Goal: Use online tool/utility: Use online tool/utility

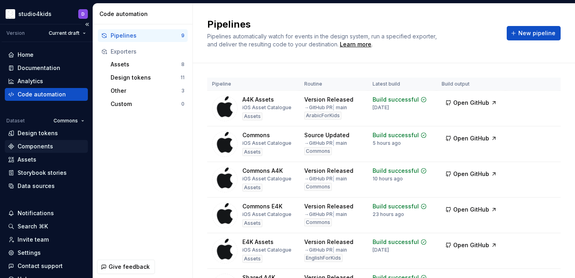
click at [44, 142] on div "Components" at bounding box center [36, 146] width 36 height 8
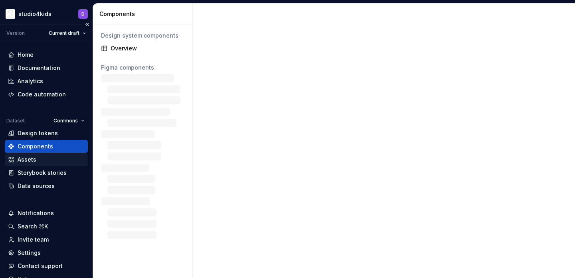
click at [35, 162] on div "Assets" at bounding box center [27, 159] width 19 height 8
click at [21, 160] on div "Assets" at bounding box center [27, 159] width 19 height 8
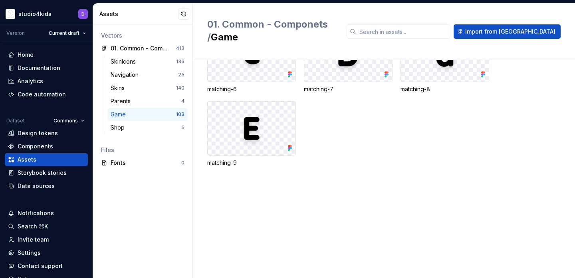
scroll to position [2662, 0]
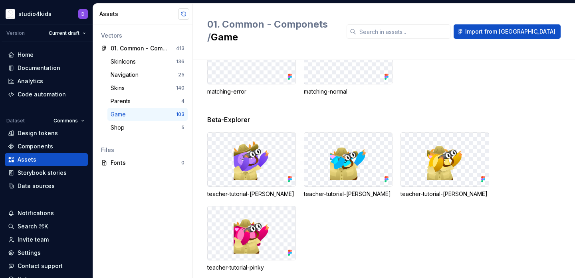
click at [179, 12] on button "button" at bounding box center [183, 13] width 11 height 11
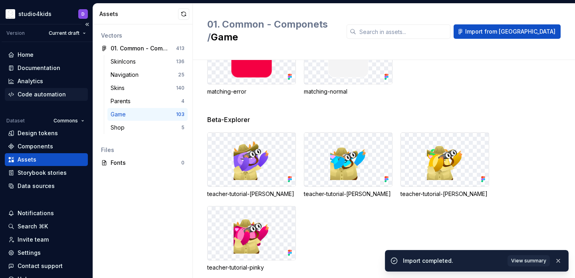
click at [55, 92] on div "Code automation" at bounding box center [42, 94] width 48 height 8
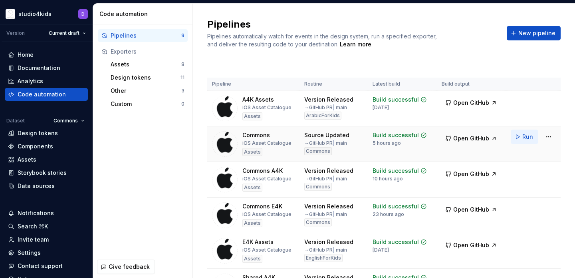
click at [523, 137] on span "Run" at bounding box center [528, 137] width 11 height 8
click at [36, 157] on div "Assets" at bounding box center [46, 159] width 77 height 8
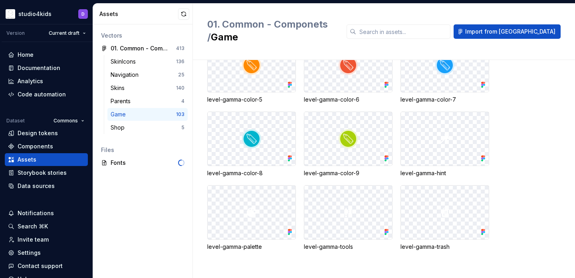
scroll to position [567, 0]
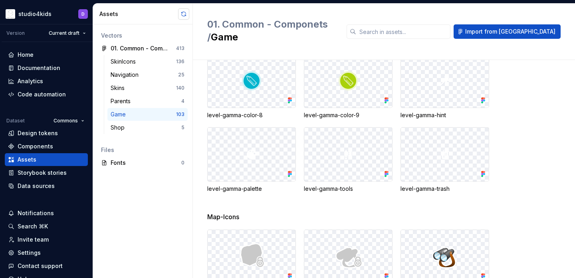
click at [181, 14] on button "button" at bounding box center [183, 13] width 11 height 11
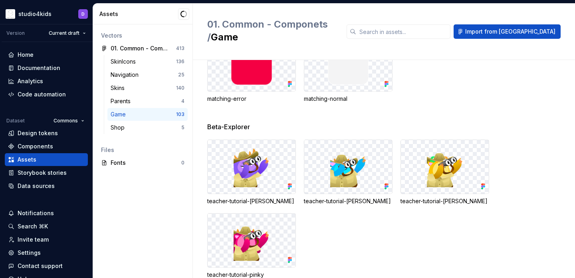
scroll to position [2660, 0]
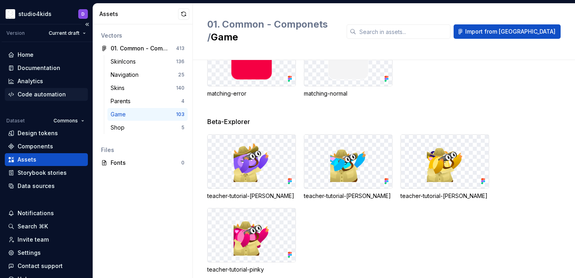
click at [40, 93] on div "Code automation" at bounding box center [42, 94] width 48 height 8
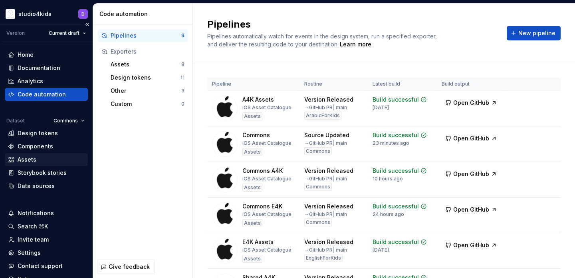
click at [46, 165] on div "Assets" at bounding box center [46, 159] width 83 height 13
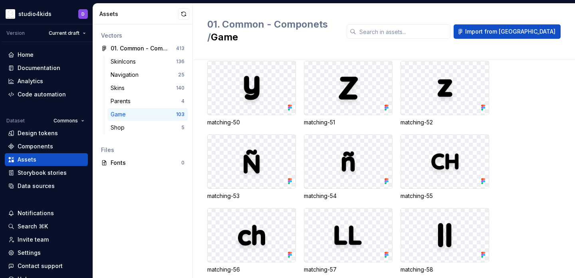
scroll to position [2662, 0]
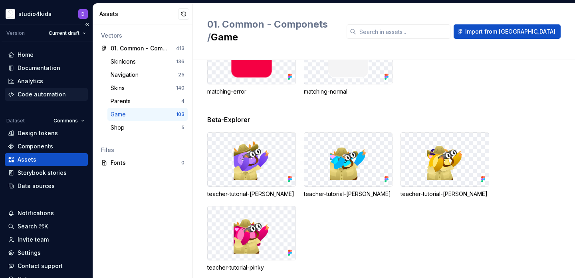
click at [45, 93] on div "Code automation" at bounding box center [42, 94] width 48 height 8
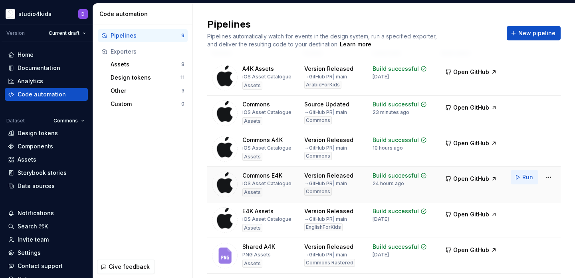
scroll to position [1, 0]
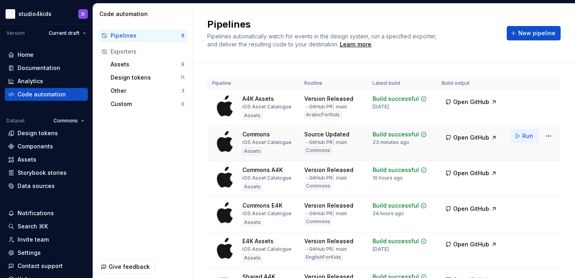
click at [526, 137] on span "Run" at bounding box center [528, 136] width 11 height 8
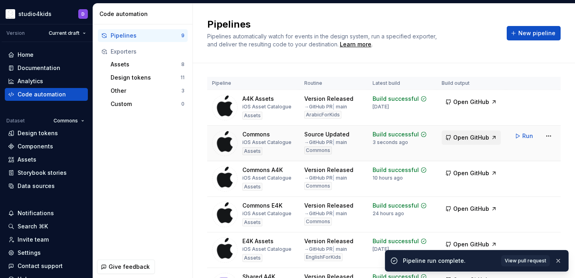
click at [475, 135] on span "Open GitHub" at bounding box center [472, 137] width 36 height 8
